Goal: Information Seeking & Learning: Learn about a topic

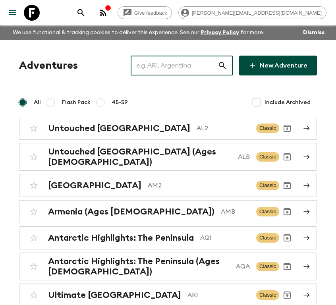
click at [155, 68] on input "text" at bounding box center [174, 65] width 87 height 22
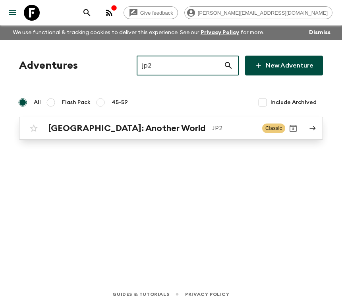
type input "jp2"
click at [123, 123] on h2 "[GEOGRAPHIC_DATA]: Another World" at bounding box center [126, 128] width 157 height 10
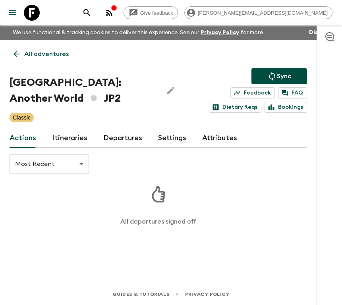
click at [61, 141] on link "Itineraries" at bounding box center [69, 138] width 35 height 19
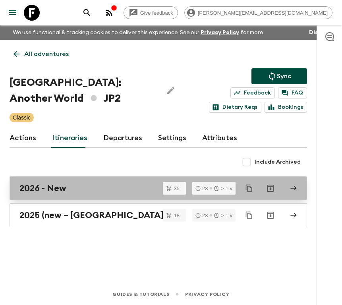
click at [91, 188] on div "2026 - New" at bounding box center [150, 188] width 263 height 10
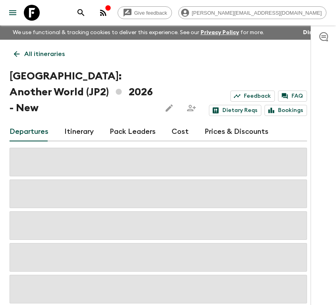
click at [172, 122] on link "Cost" at bounding box center [180, 131] width 17 height 19
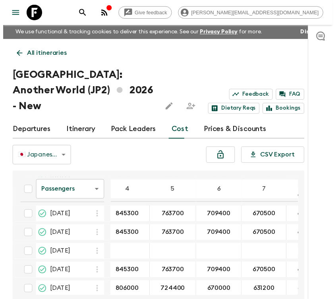
scroll to position [345, 0]
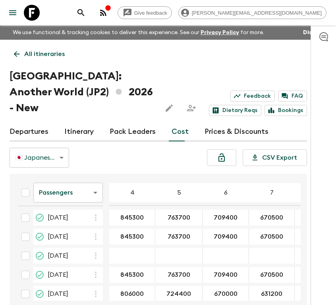
click at [36, 122] on link "Departures" at bounding box center [29, 131] width 39 height 19
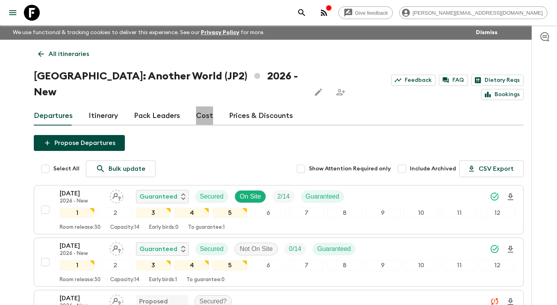
click at [198, 107] on link "Cost" at bounding box center [204, 116] width 17 height 19
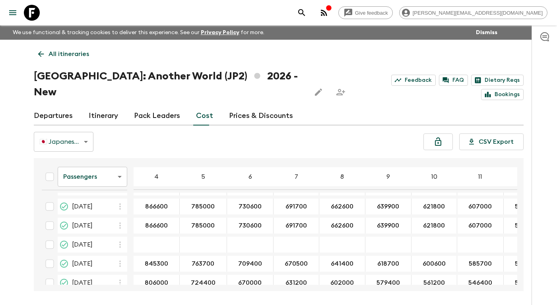
scroll to position [582, 0]
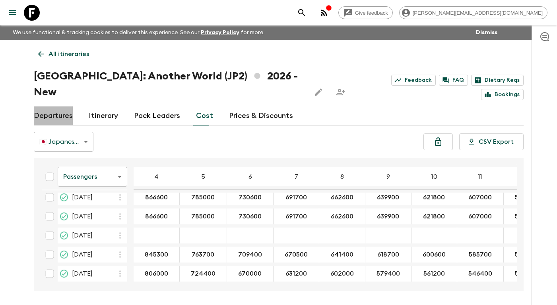
click at [64, 107] on link "Departures" at bounding box center [53, 116] width 39 height 19
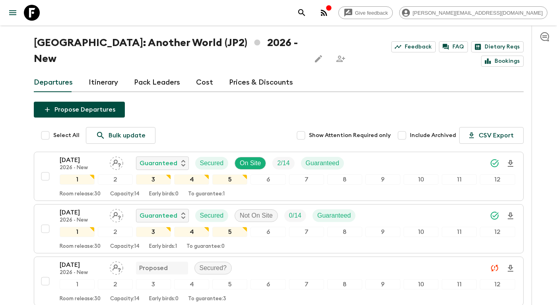
scroll to position [153, 0]
